Goal: Task Accomplishment & Management: Manage account settings

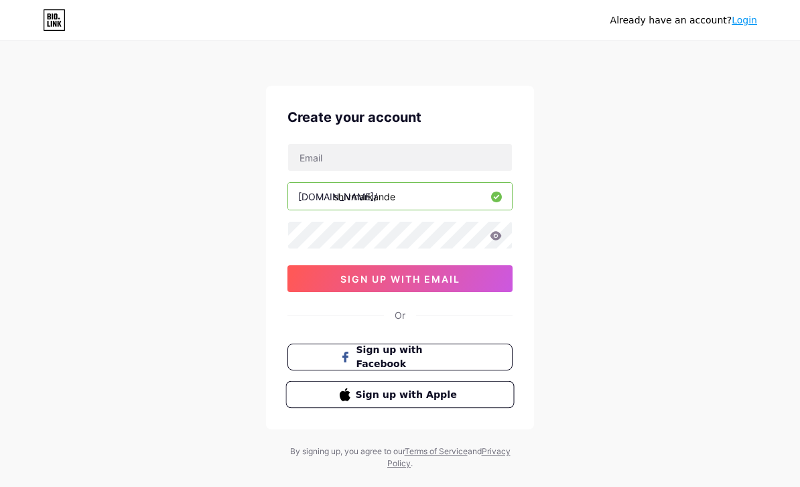
click at [423, 400] on span "Sign up with Apple" at bounding box center [408, 394] width 105 height 14
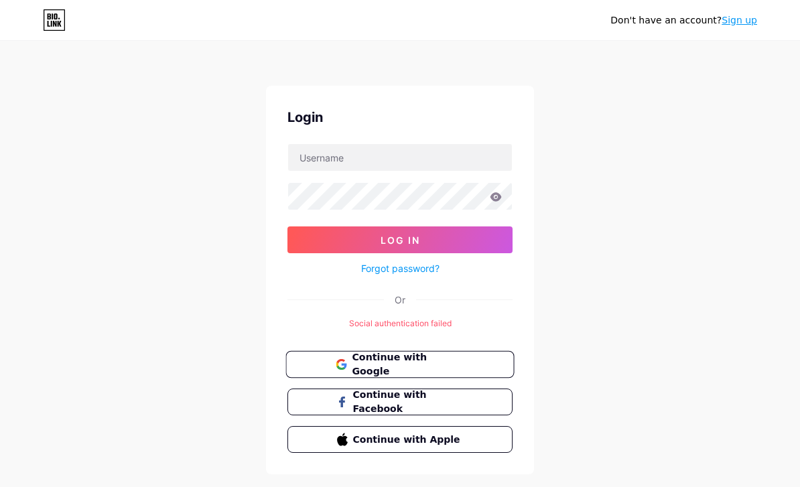
click at [424, 370] on span "Continue with Google" at bounding box center [408, 364] width 112 height 29
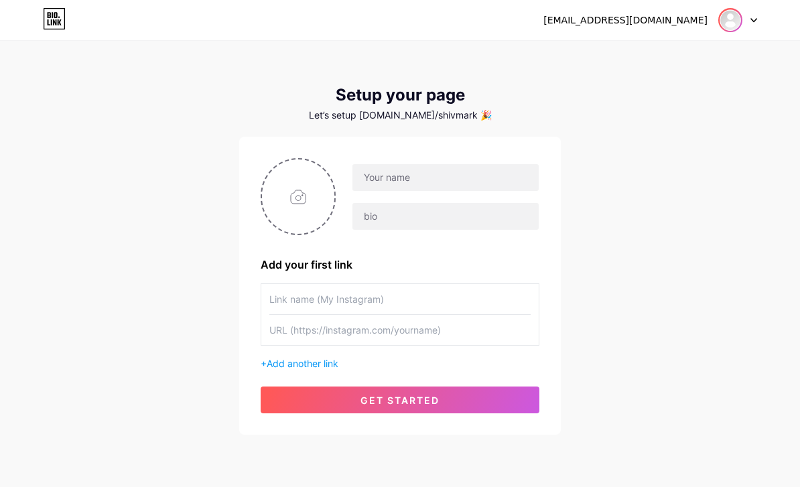
click at [741, 23] on img at bounding box center [729, 19] width 21 height 21
click at [614, 181] on div "shivmarkande1995@gmail.com Dashboard Logout Setup your page Let’s setup bio.lin…" at bounding box center [400, 239] width 800 height 478
